Goal: Browse casually: Explore the website without a specific task or goal

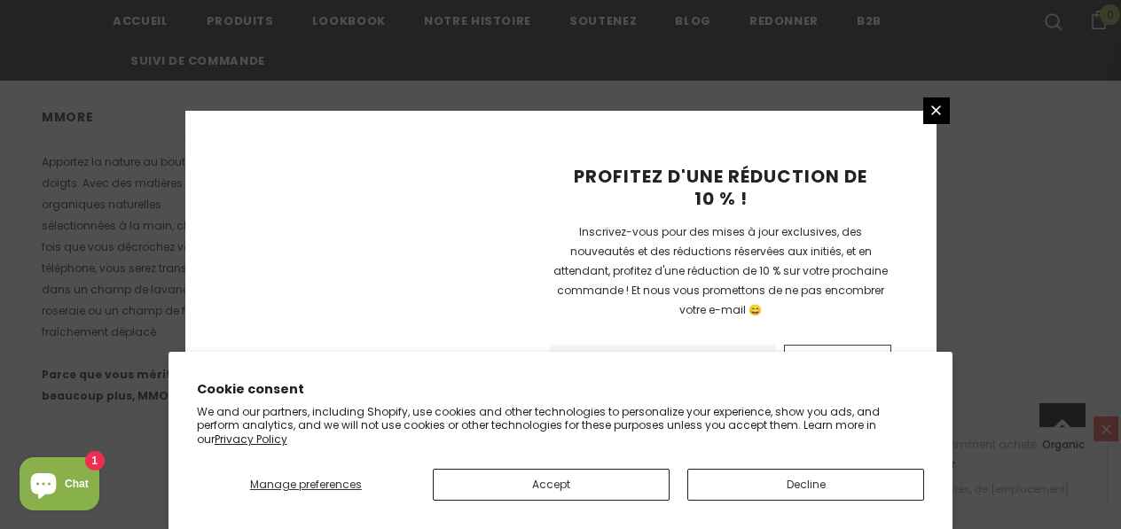
scroll to position [1367, 0]
